Goal: Information Seeking & Learning: Learn about a topic

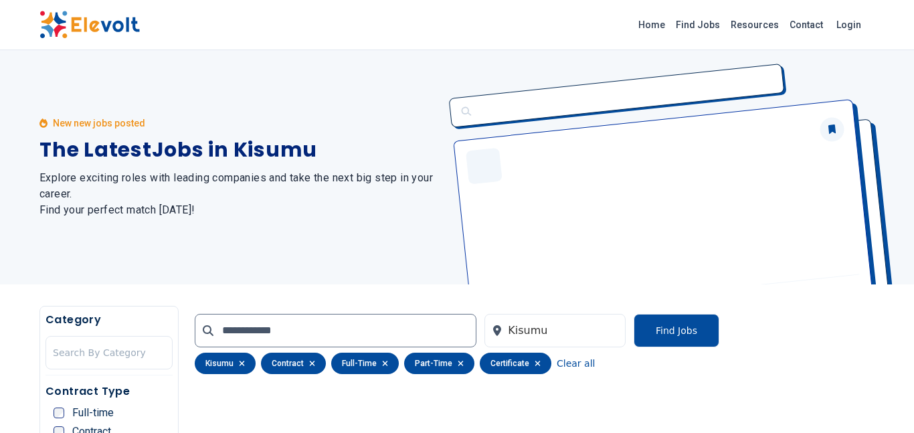
click at [207, 330] on icon at bounding box center [208, 330] width 11 height 11
click at [692, 333] on button "Find Jobs" at bounding box center [677, 330] width 86 height 33
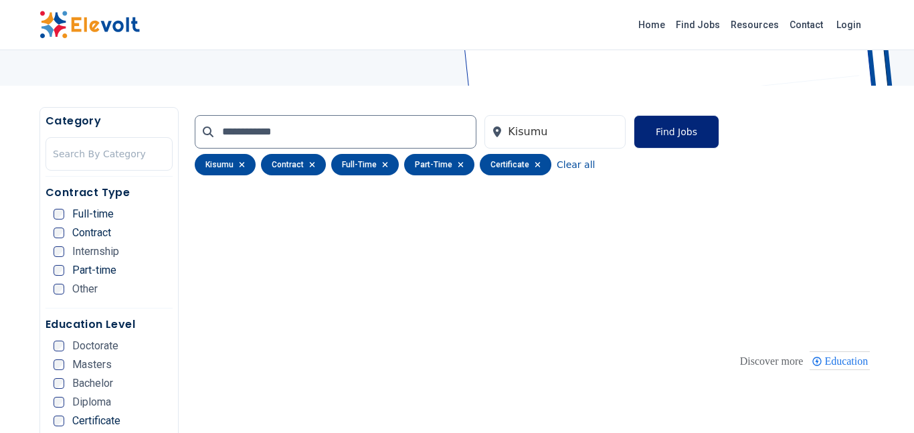
scroll to position [187, 0]
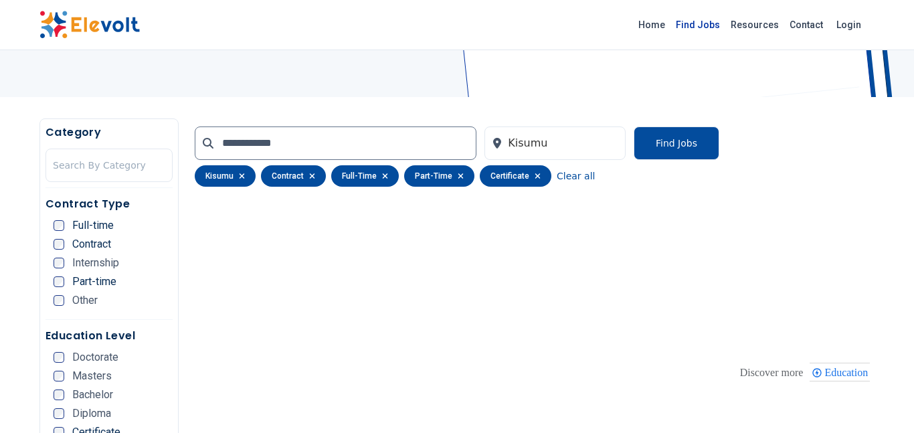
click at [707, 23] on link "Find Jobs" at bounding box center [697, 24] width 55 height 21
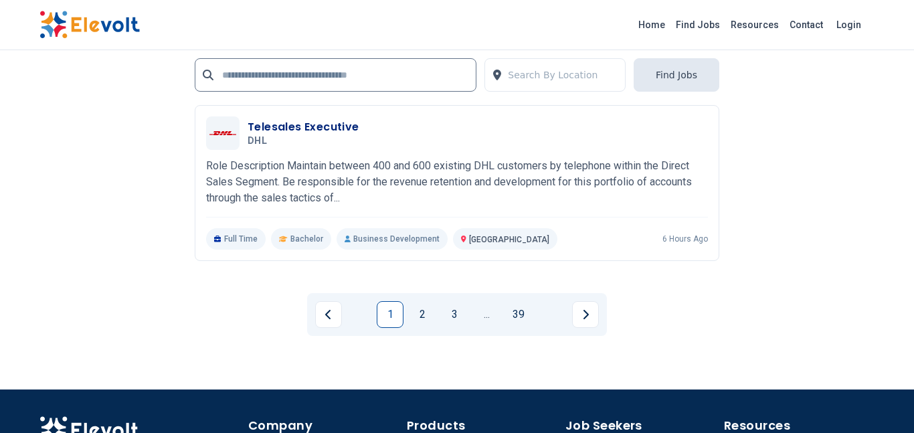
scroll to position [3104, 0]
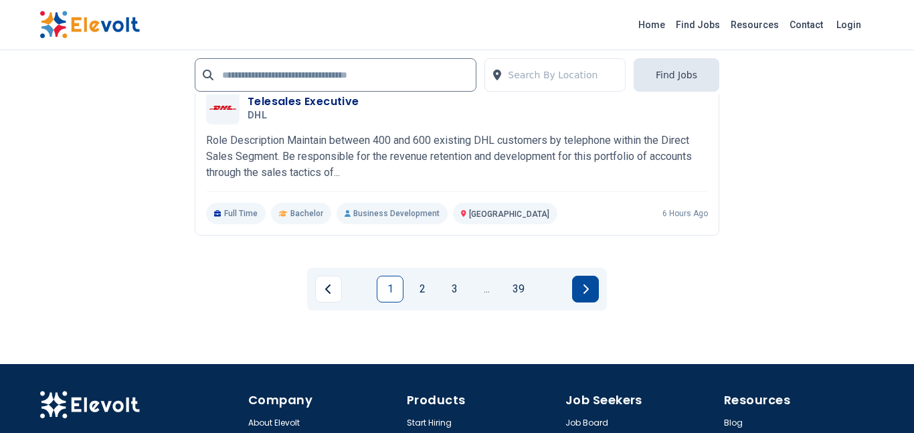
click at [583, 292] on icon "Next page" at bounding box center [585, 288] width 5 height 9
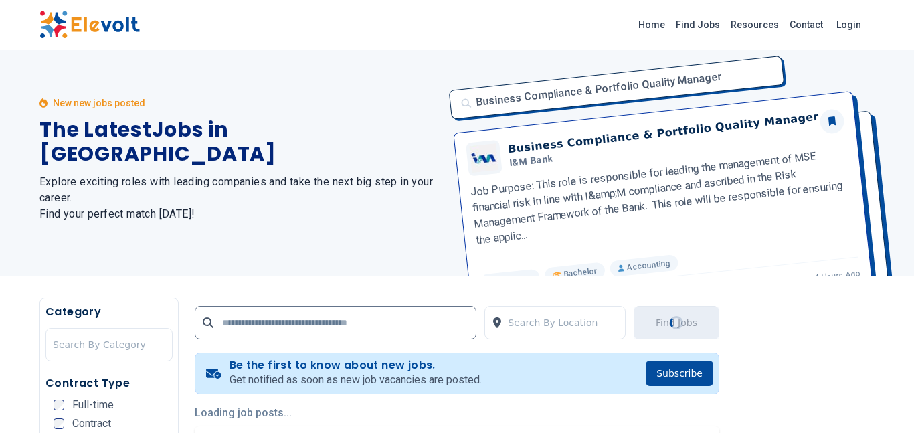
scroll to position [0, 0]
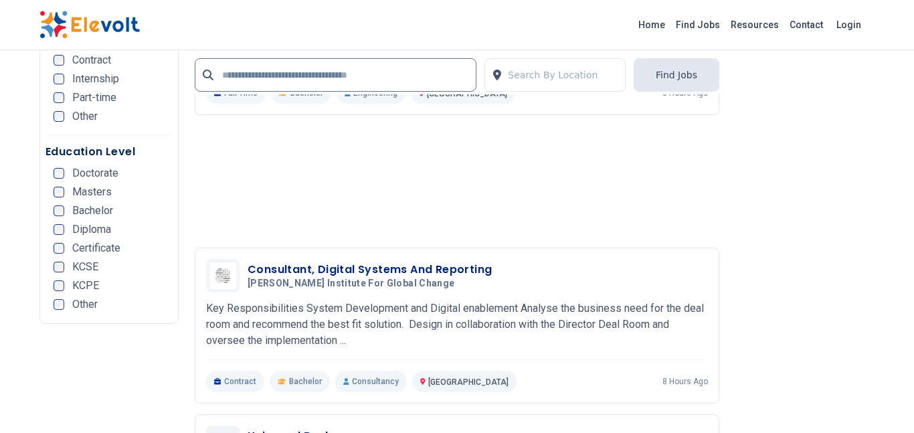
scroll to position [2783, 0]
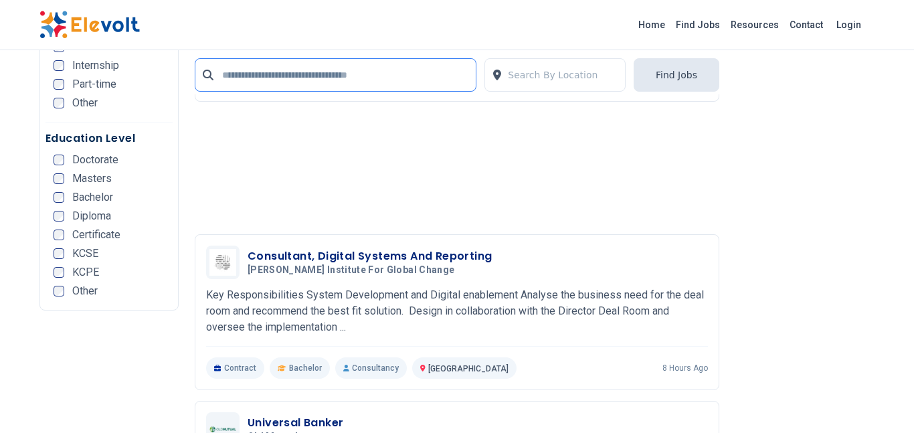
click at [308, 74] on input "text" at bounding box center [336, 74] width 282 height 33
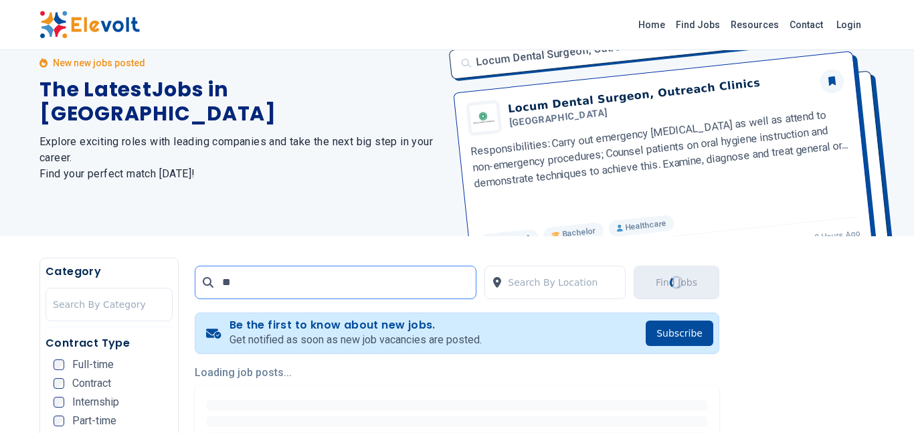
scroll to position [0, 0]
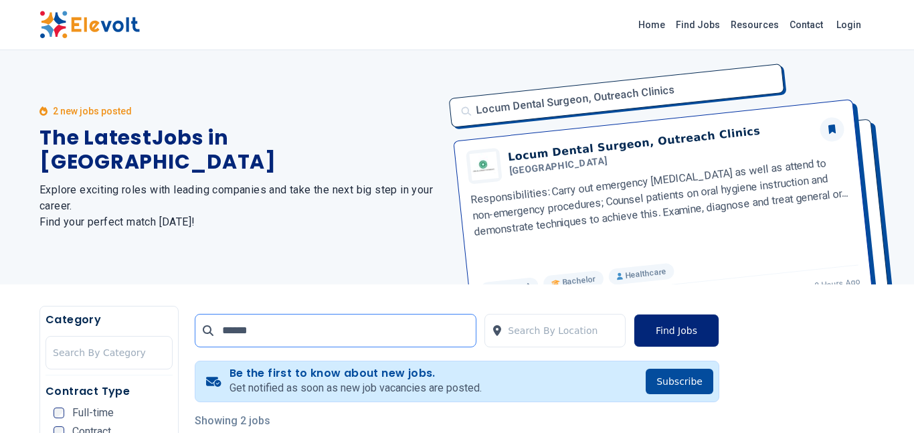
type input "******"
click at [691, 326] on button "Find Jobs" at bounding box center [677, 330] width 86 height 33
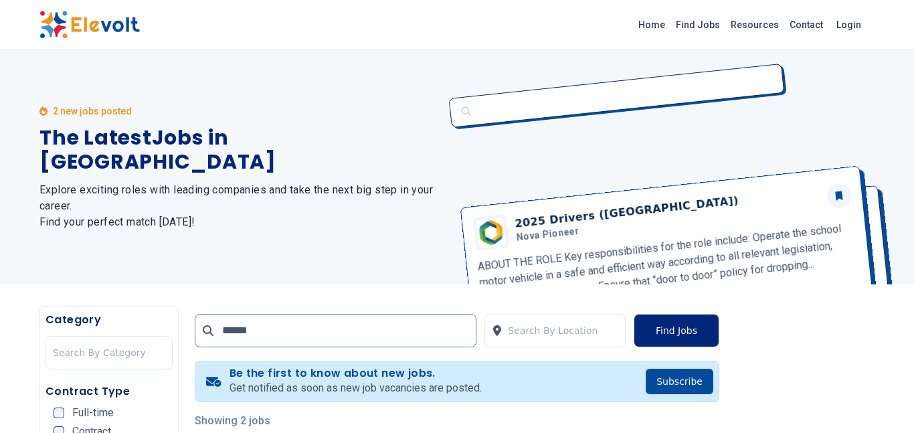
click at [682, 334] on button "Find Jobs" at bounding box center [677, 330] width 86 height 33
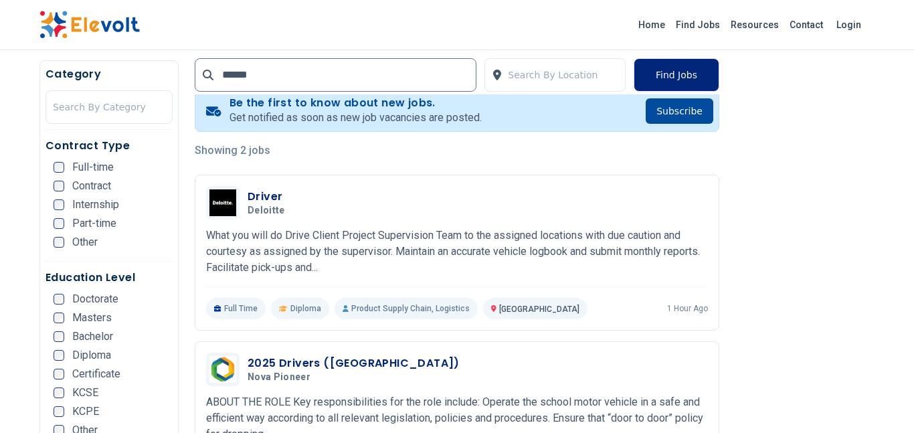
scroll to position [268, 0]
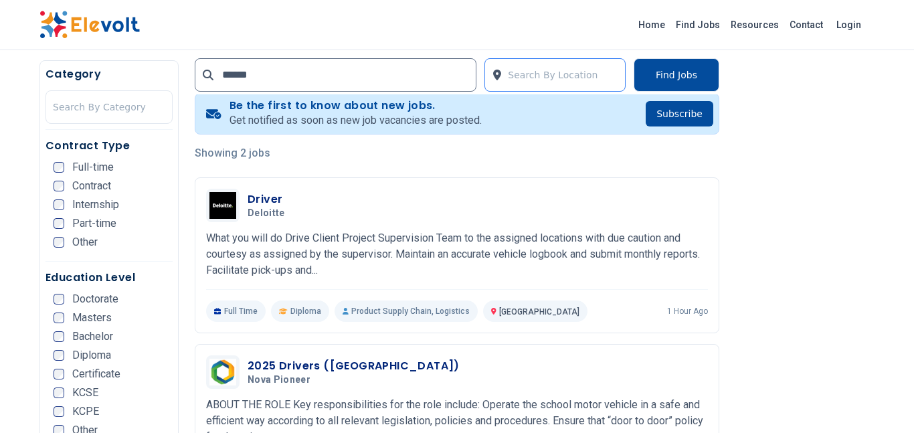
click at [547, 74] on div at bounding box center [563, 75] width 110 height 27
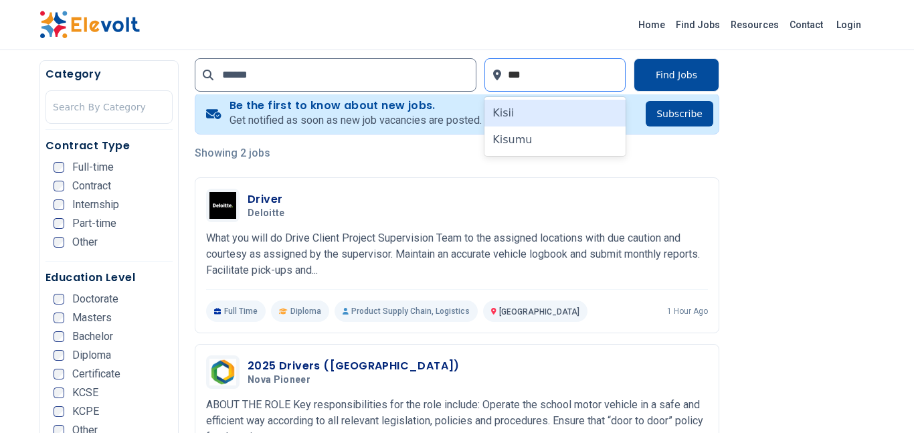
type input "****"
click at [549, 105] on div "Kisumu" at bounding box center [554, 113] width 141 height 27
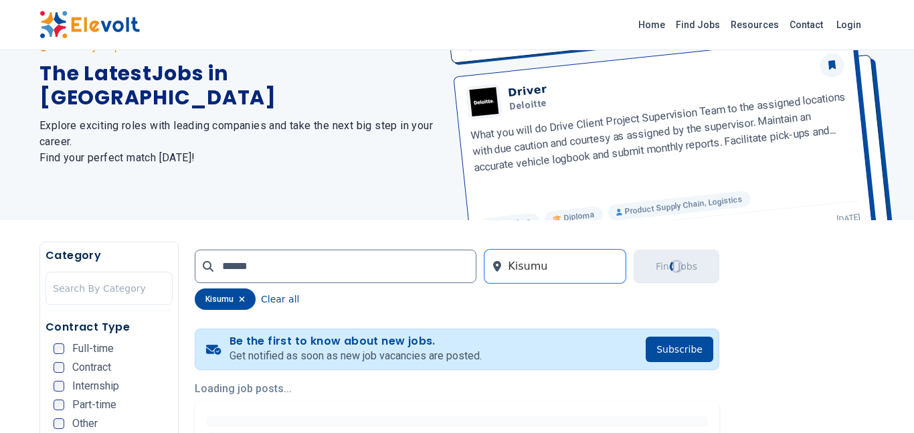
scroll to position [0, 0]
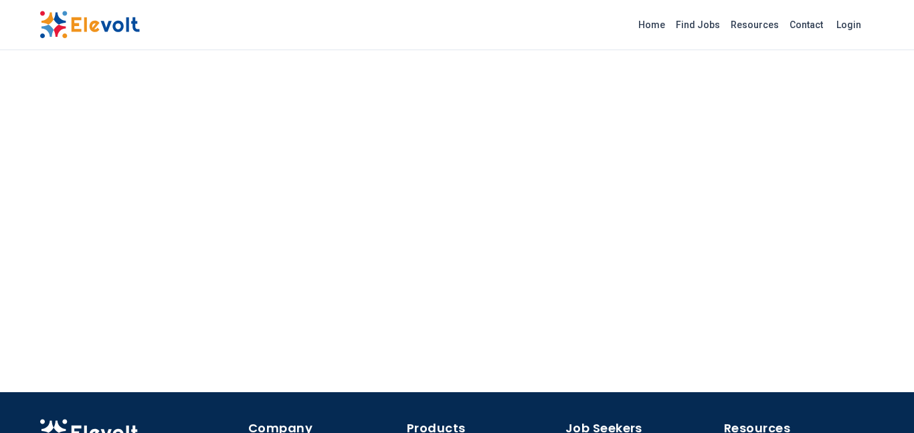
scroll to position [1044, 0]
